Goal: Information Seeking & Learning: Learn about a topic

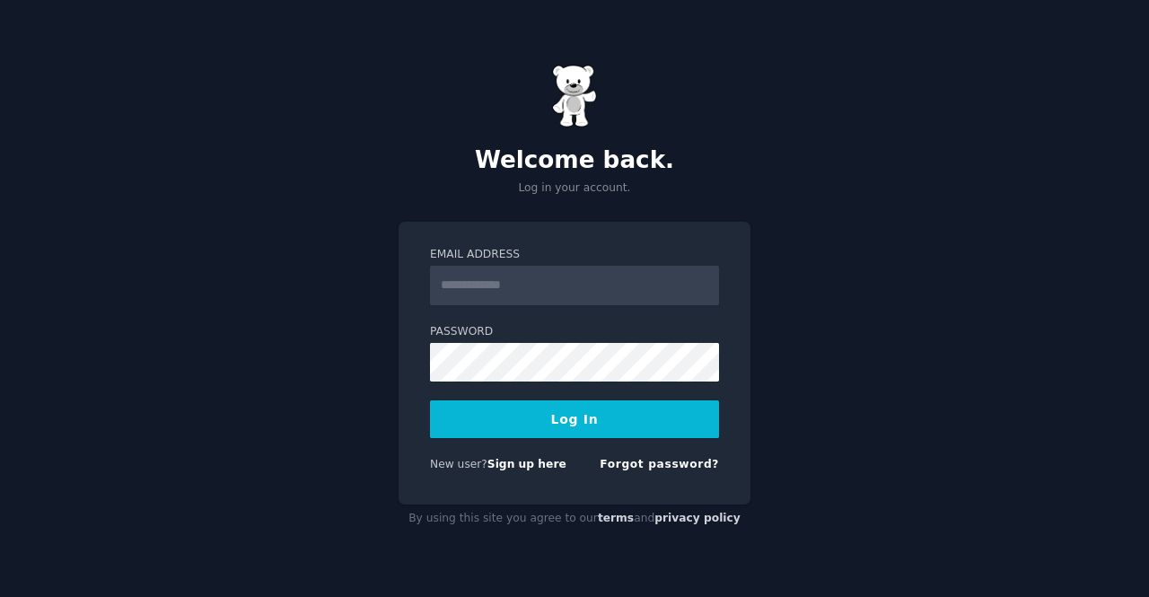
click at [519, 270] on input "Email Address" at bounding box center [574, 285] width 289 height 39
type input "**********"
click at [555, 414] on button "Log In" at bounding box center [574, 419] width 289 height 38
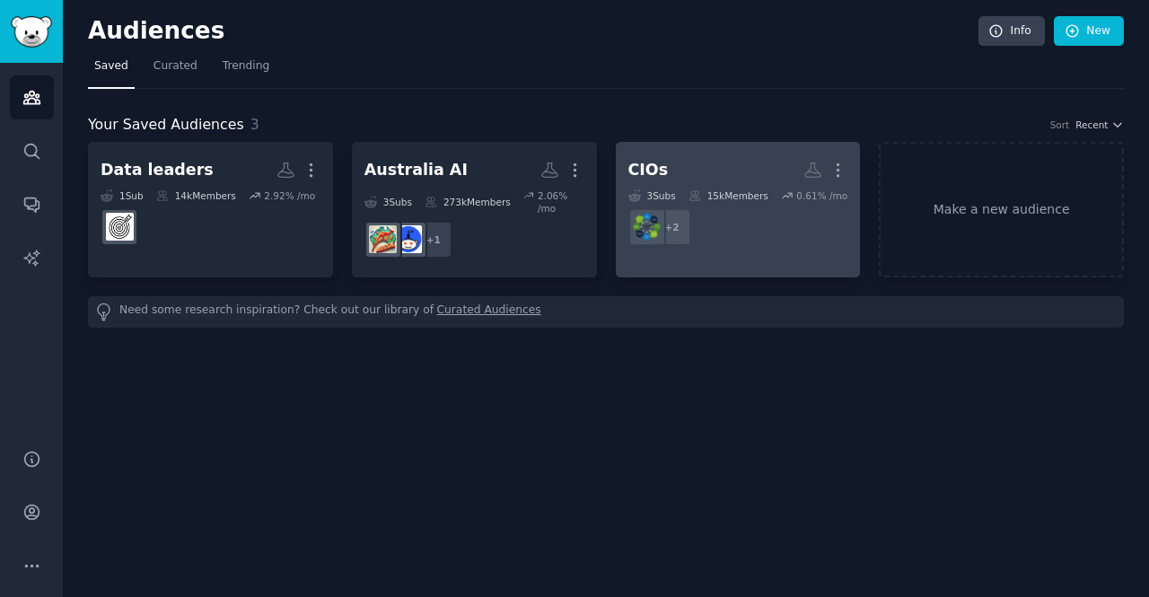
click at [741, 231] on dd "+ 2" at bounding box center [738, 227] width 220 height 50
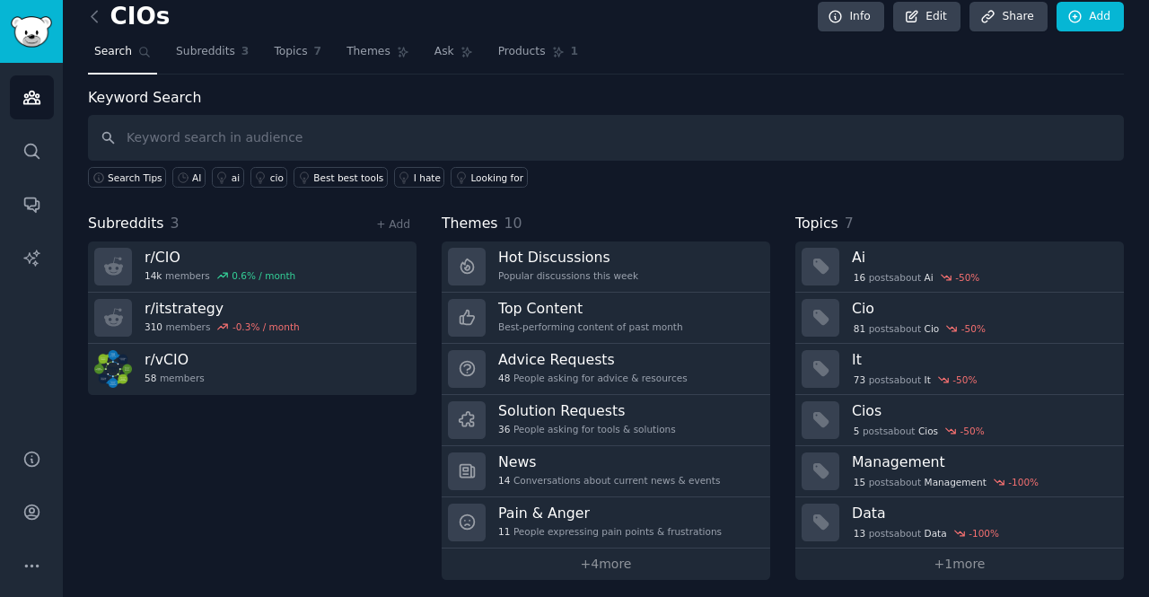
scroll to position [18, 0]
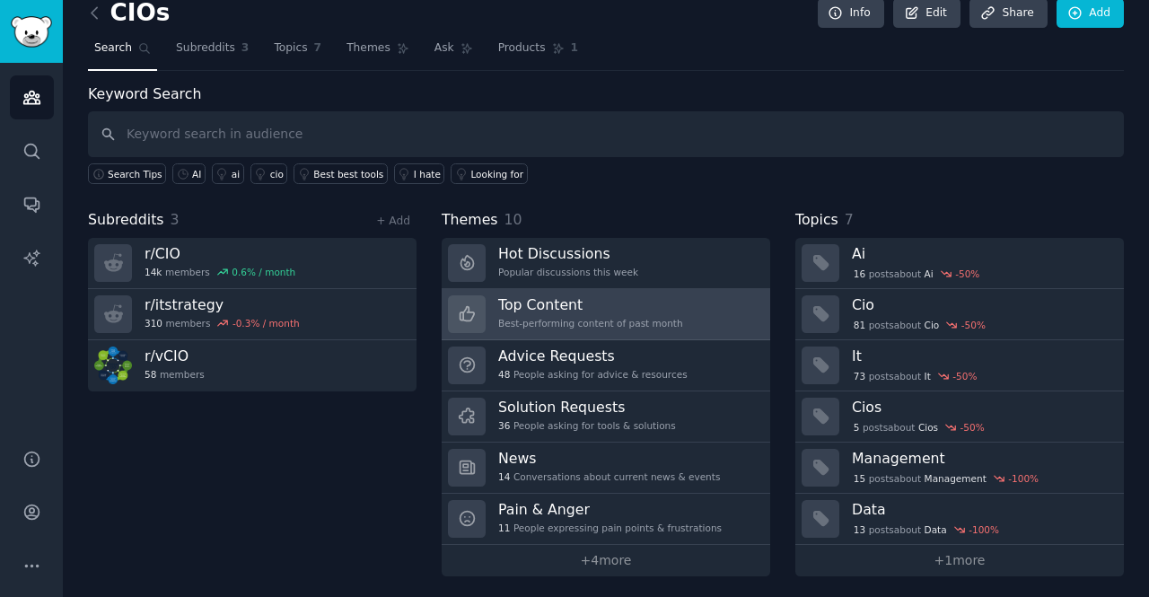
click at [623, 301] on h3 "Top Content" at bounding box center [590, 304] width 185 height 19
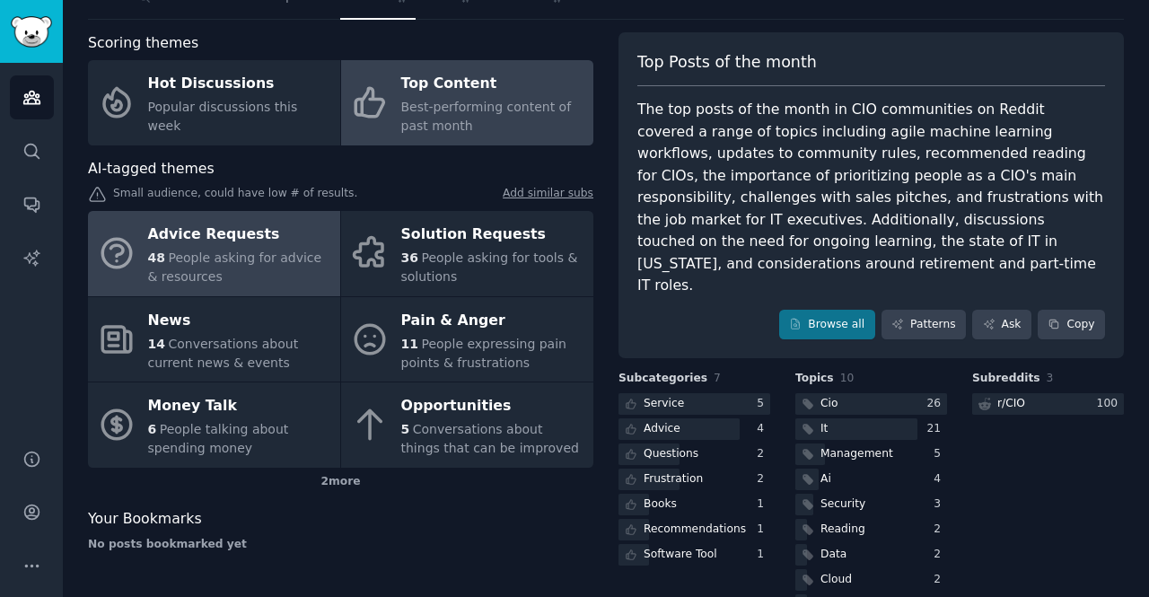
scroll to position [95, 0]
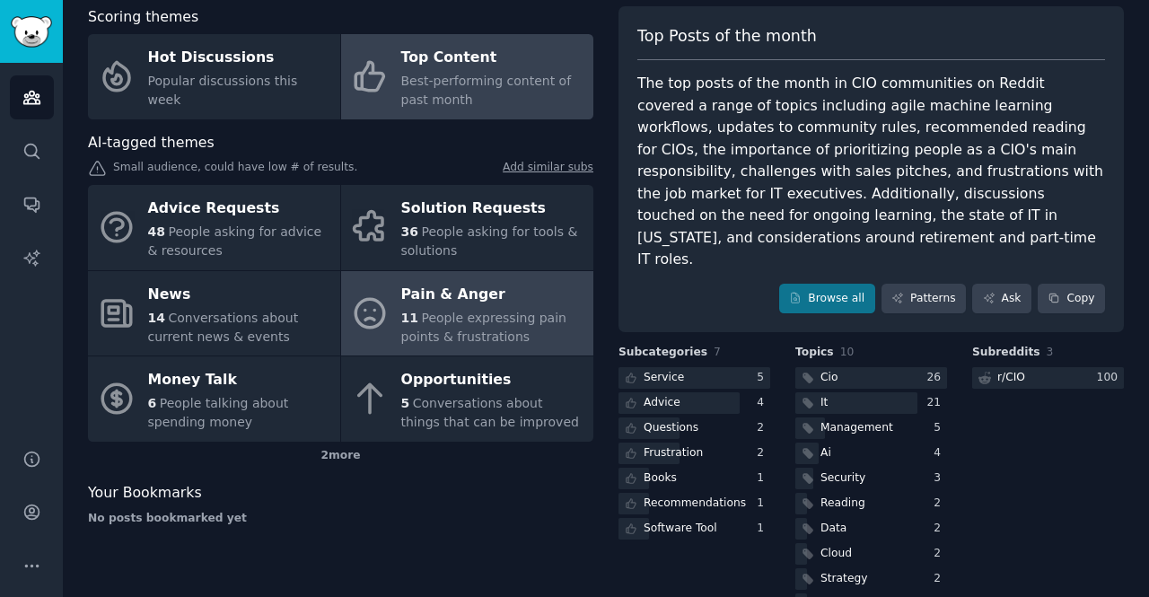
click at [447, 301] on div "Pain & Anger" at bounding box center [492, 294] width 183 height 29
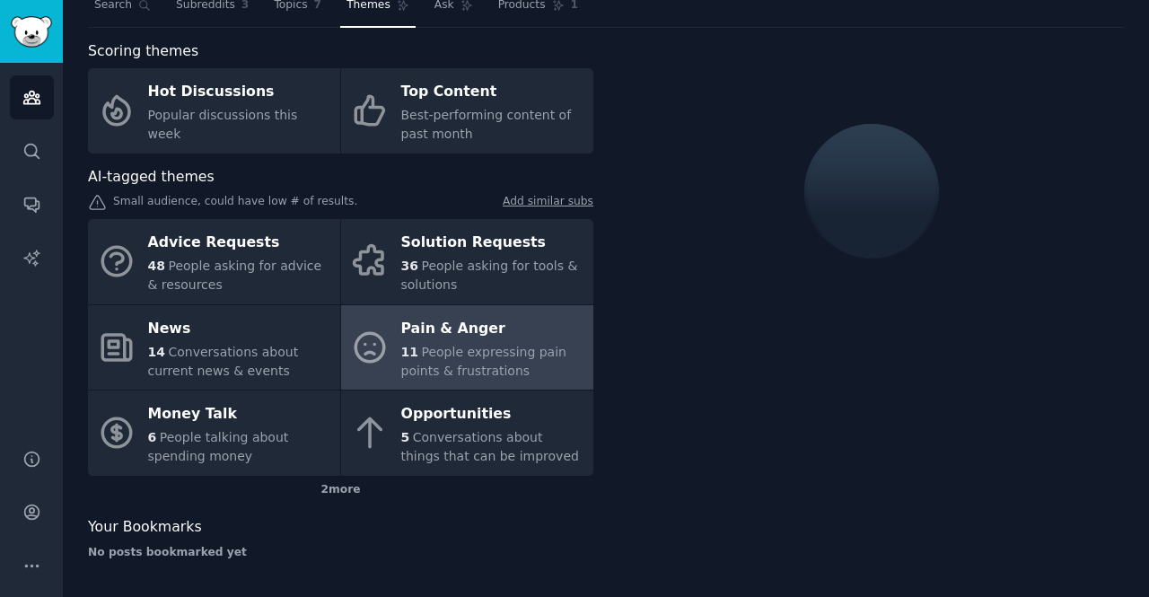
scroll to position [95, 0]
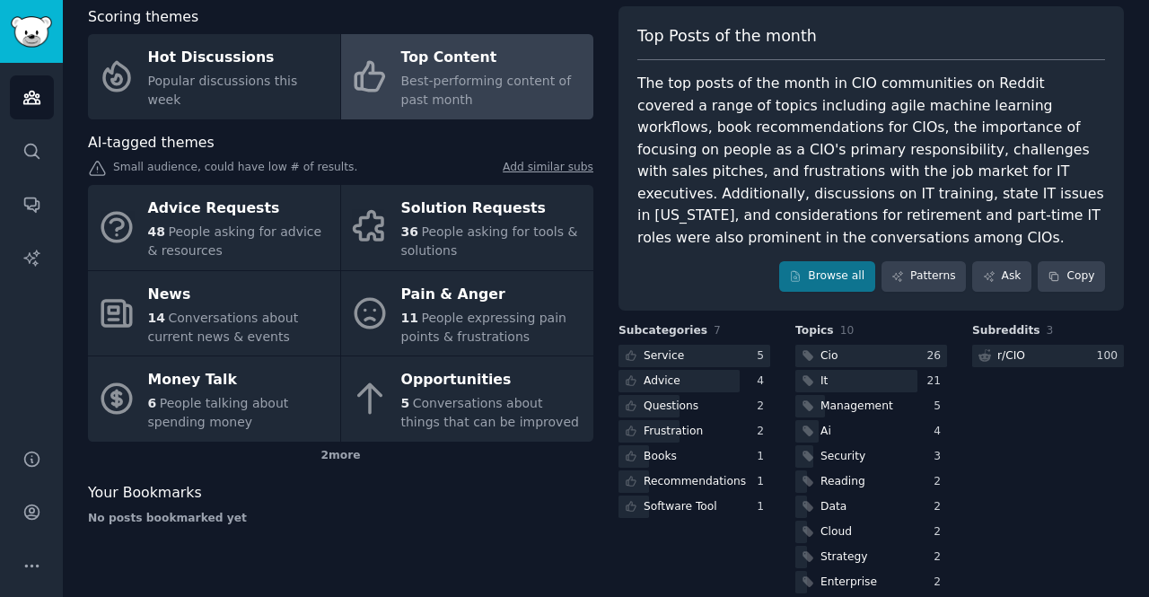
scroll to position [5, 0]
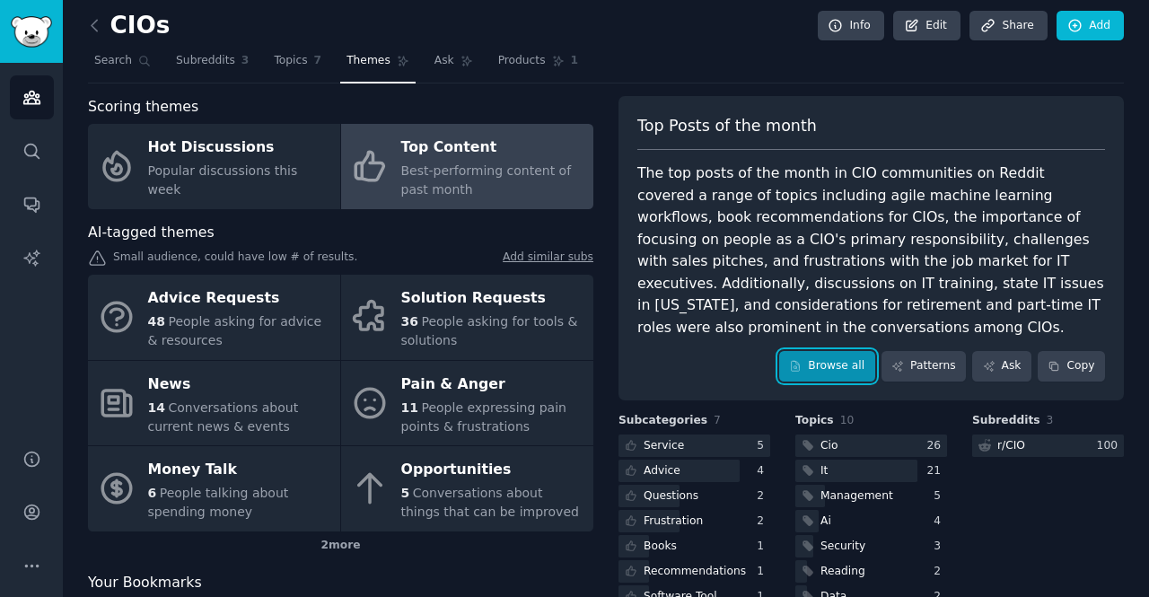
click at [843, 351] on link "Browse all" at bounding box center [827, 366] width 96 height 31
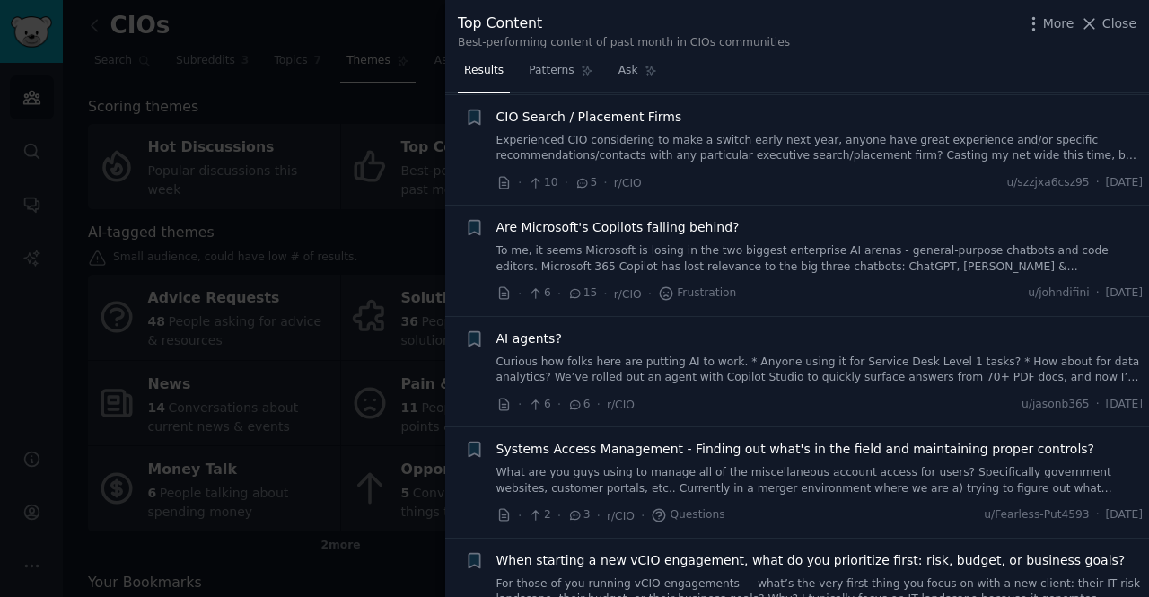
scroll to position [179, 0]
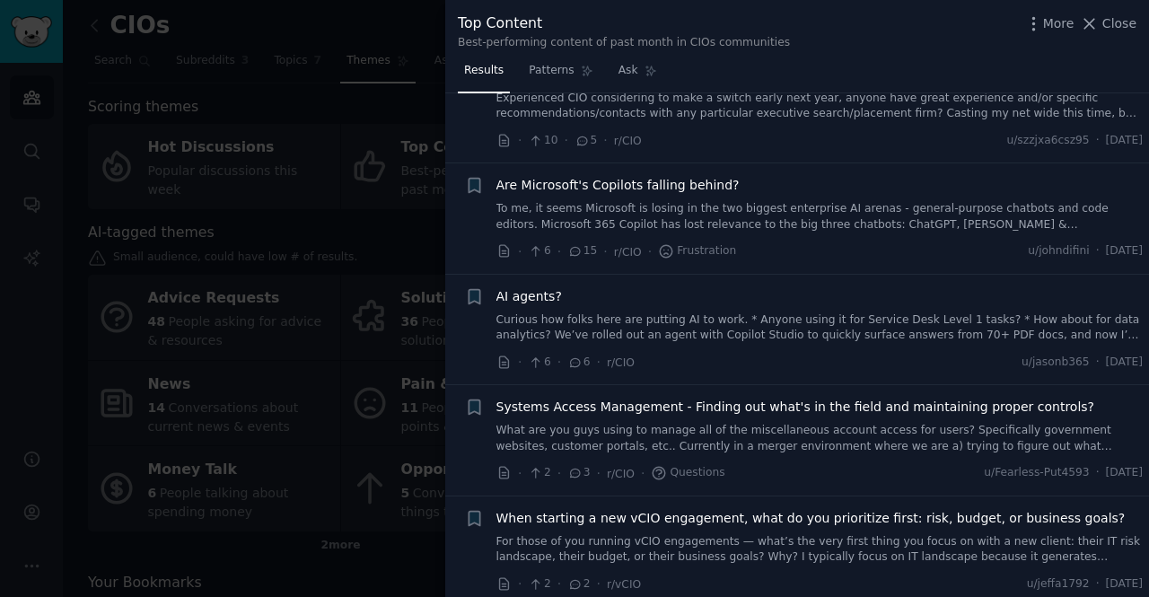
click at [777, 326] on link "Curious how folks here are putting AI to work. * Anyone using it for Service De…" at bounding box center [819, 327] width 647 height 31
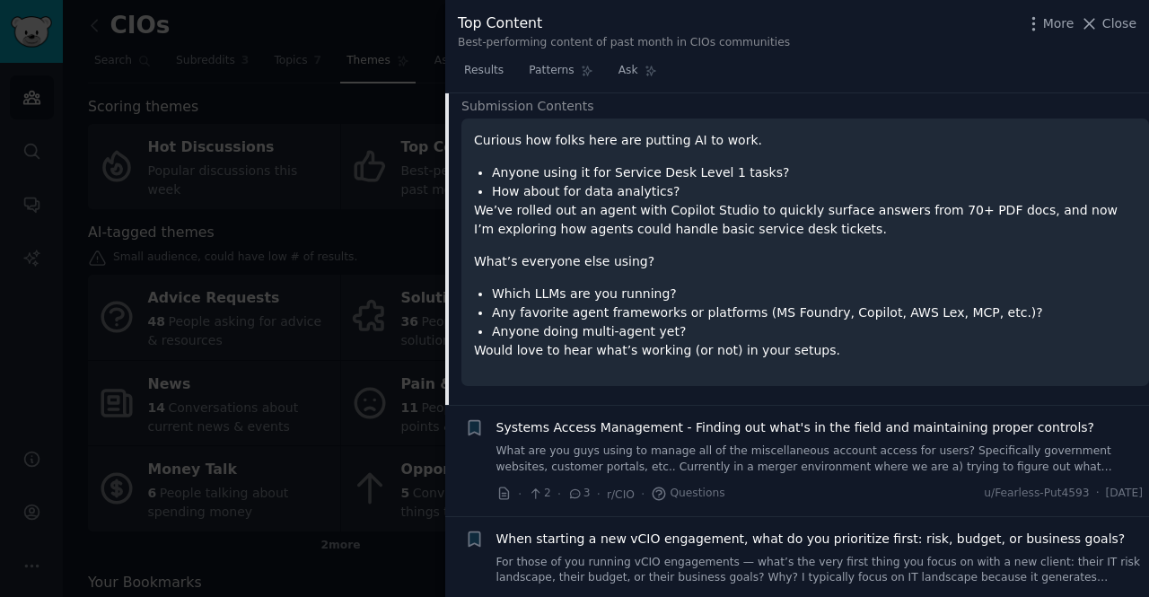
scroll to position [539, 0]
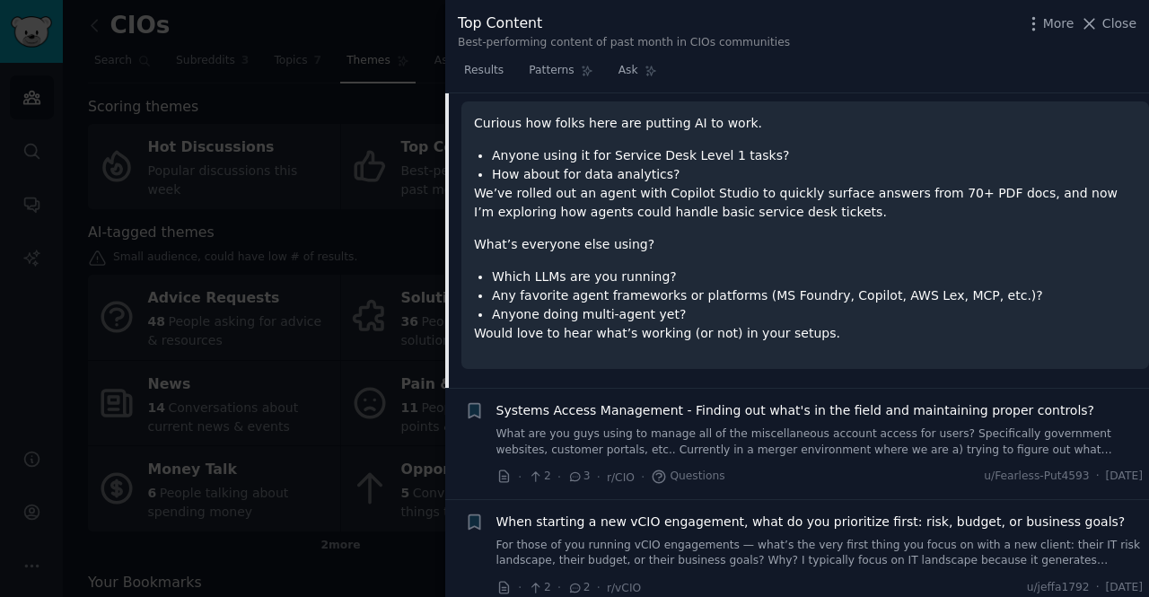
click at [656, 289] on li "Any favorite agent frameworks or platforms (MS Foundry, Copilot, AWS Lex, MCP, …" at bounding box center [814, 295] width 644 height 19
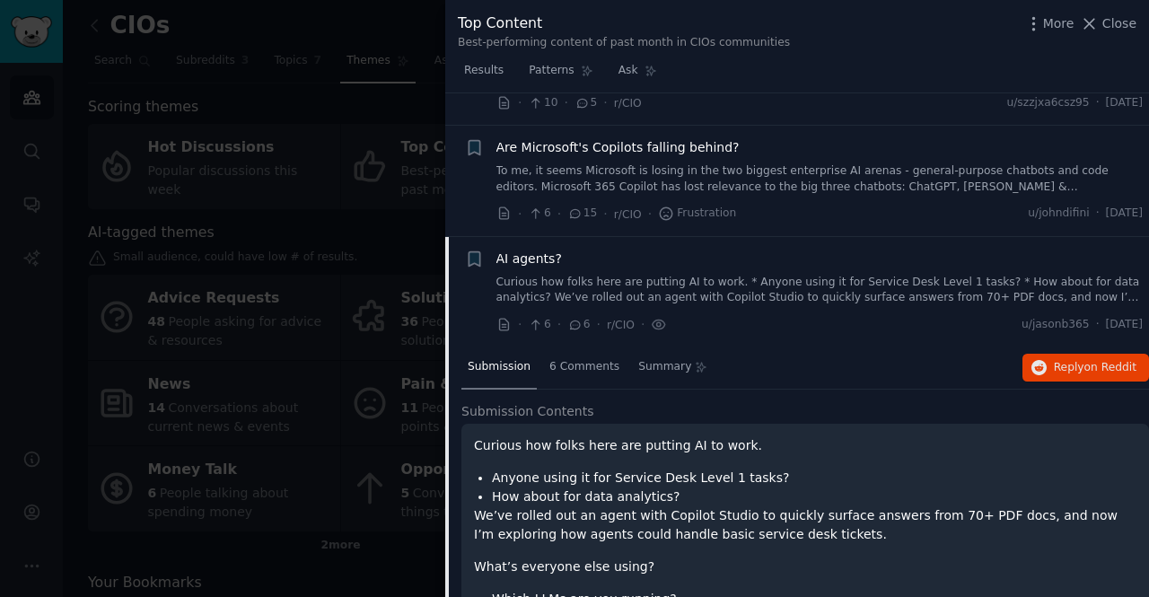
scroll to position [180, 0]
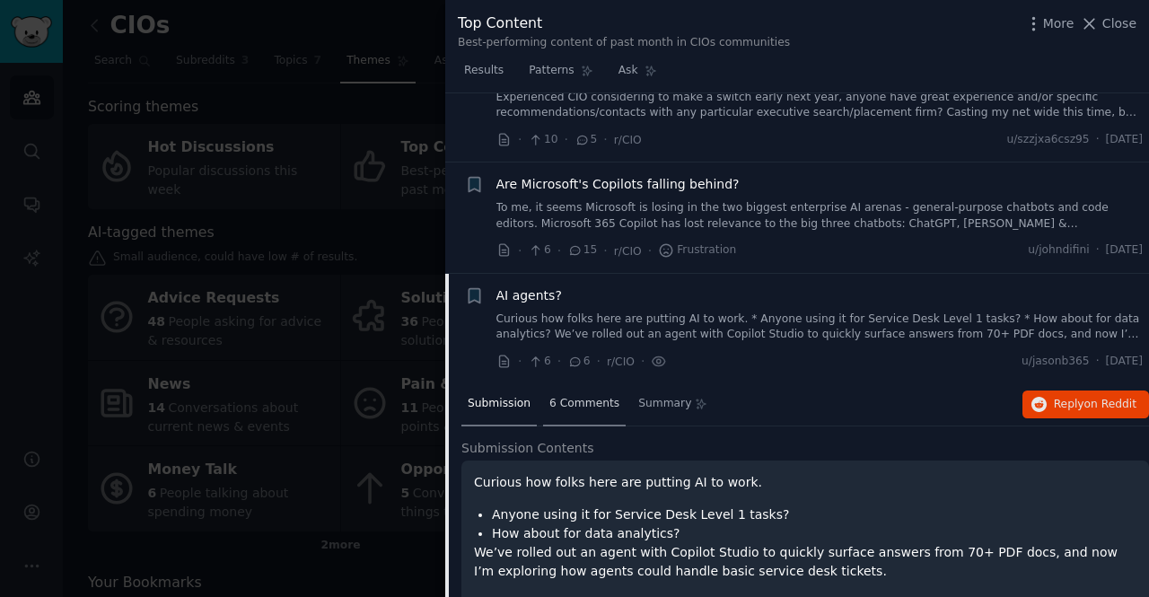
click at [568, 400] on span "6 Comments" at bounding box center [584, 404] width 70 height 16
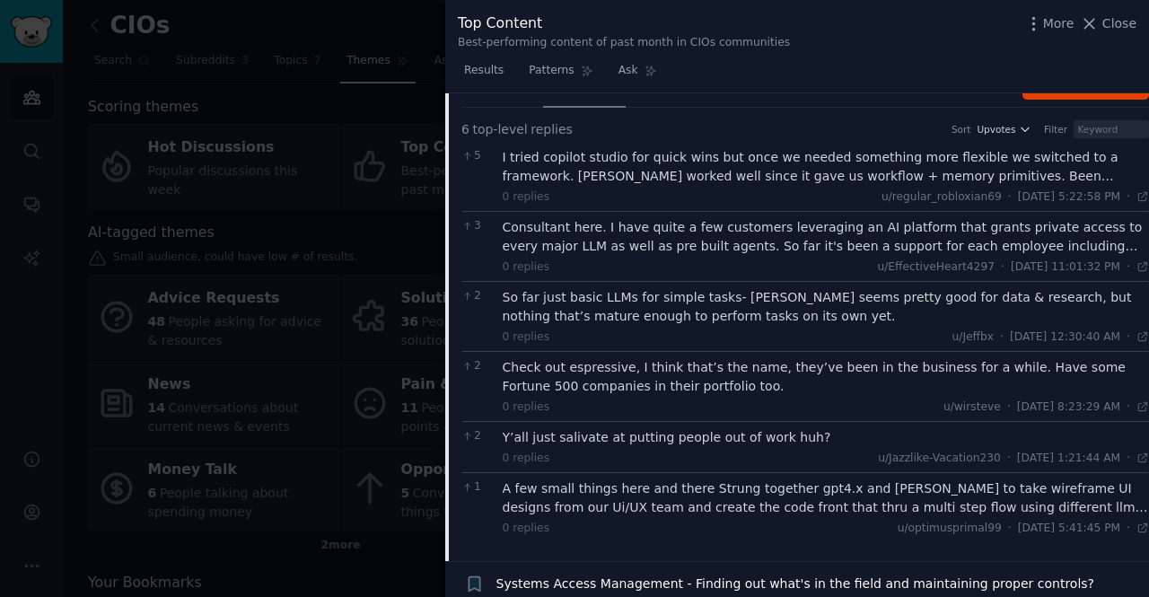
scroll to position [539, 0]
